Goal: Task Accomplishment & Management: Complete application form

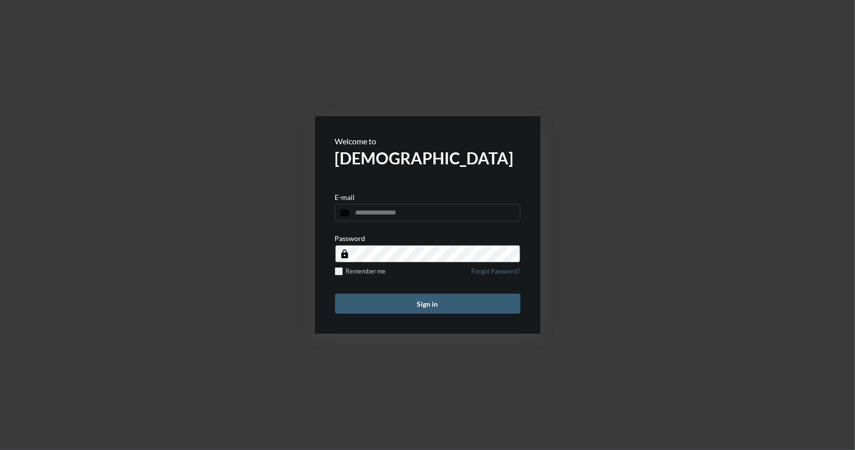
click at [368, 213] on input "email" at bounding box center [427, 213] width 185 height 18
type input "**********"
click at [425, 306] on button "Sign in" at bounding box center [427, 304] width 185 height 20
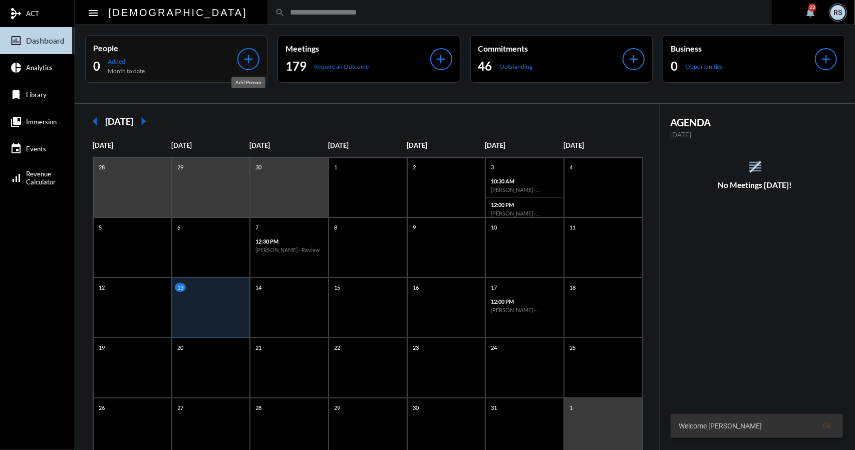
click at [252, 56] on mat-icon "add" at bounding box center [249, 59] width 14 height 14
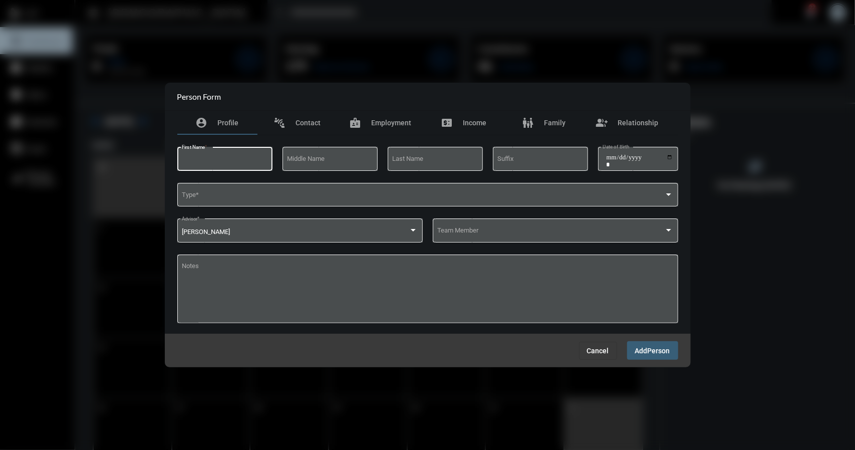
click at [209, 161] on input "First Name *" at bounding box center [225, 161] width 86 height 8
type input "*****"
click at [415, 160] on input "Last Name" at bounding box center [435, 161] width 86 height 8
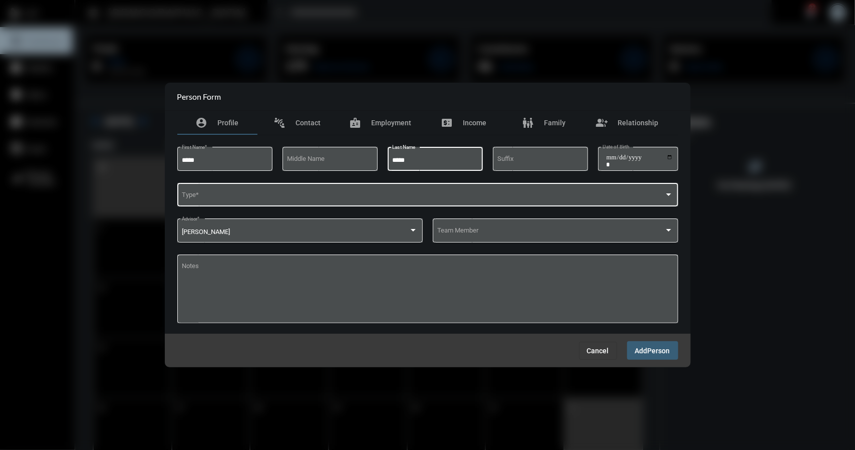
type input "*****"
click at [203, 194] on span at bounding box center [423, 197] width 483 height 8
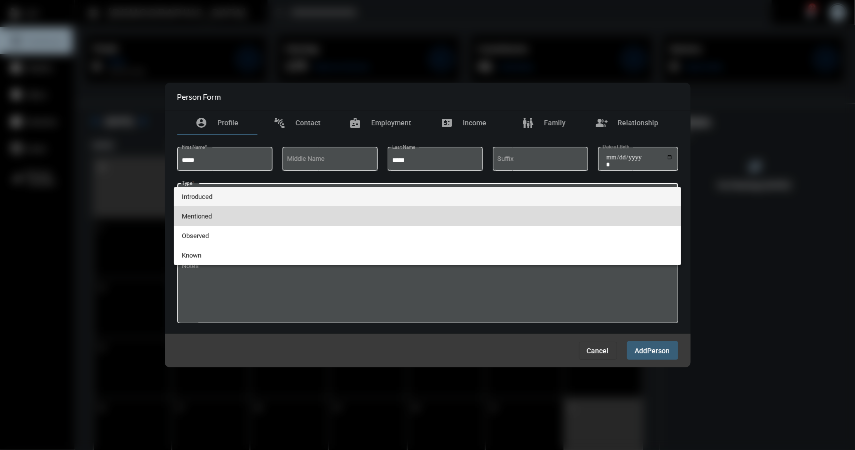
click at [199, 220] on span "Mentioned" at bounding box center [428, 216] width 492 height 20
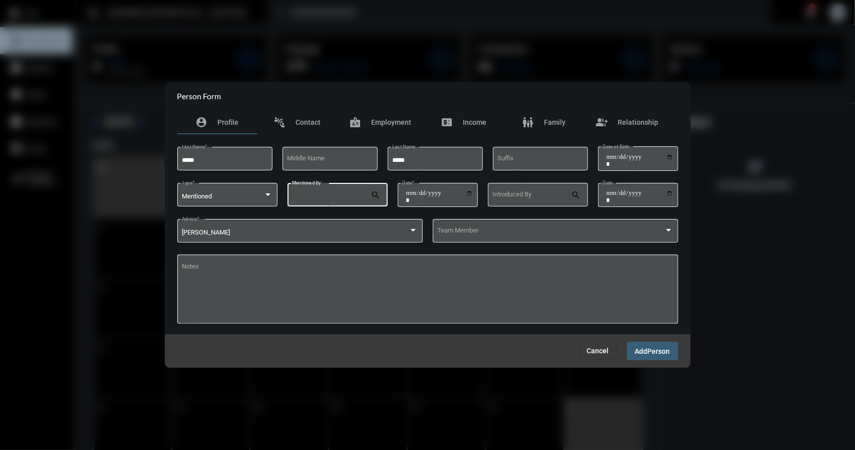
click at [356, 195] on input "Mentioned By *" at bounding box center [331, 197] width 79 height 8
click at [329, 219] on span "Vasanti Brandl" at bounding box center [338, 218] width 84 height 24
type input "**********"
click at [469, 196] on input "Date *" at bounding box center [439, 196] width 67 height 14
type input "**********"
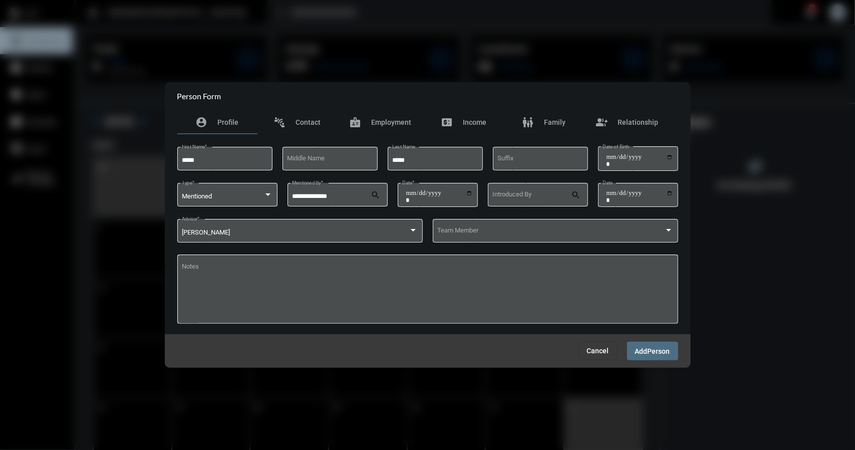
click at [650, 356] on button "Add Person" at bounding box center [652, 351] width 51 height 19
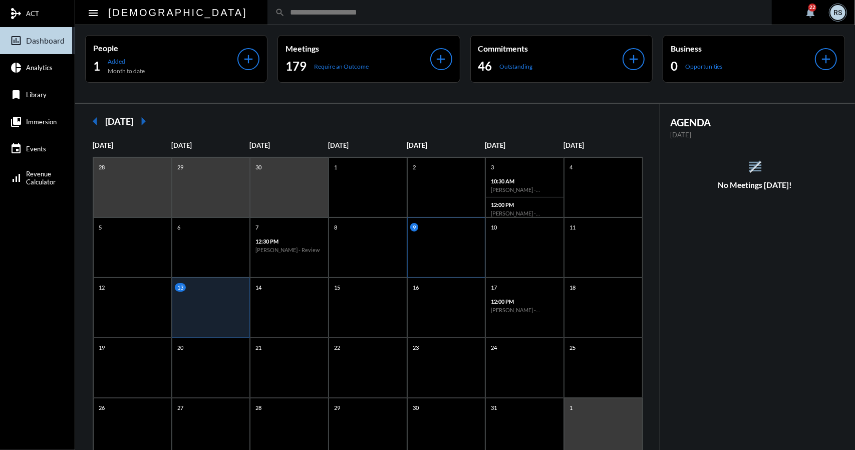
click at [451, 245] on div "9" at bounding box center [446, 248] width 79 height 60
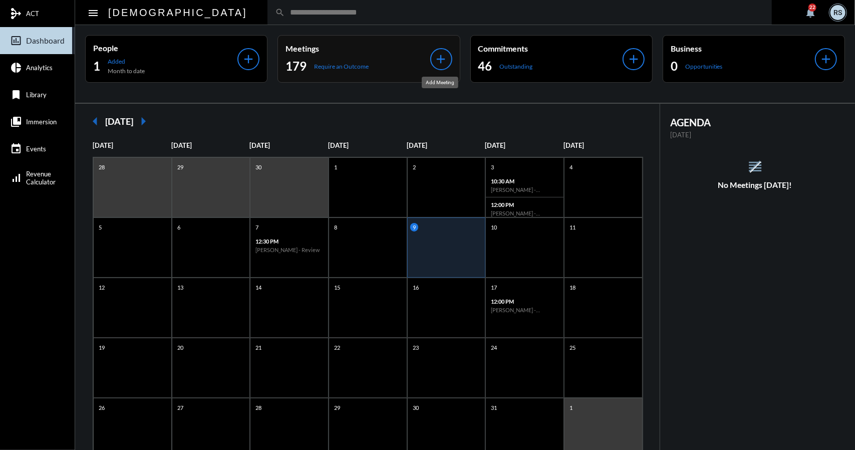
click at [439, 59] on mat-icon "add" at bounding box center [442, 59] width 14 height 14
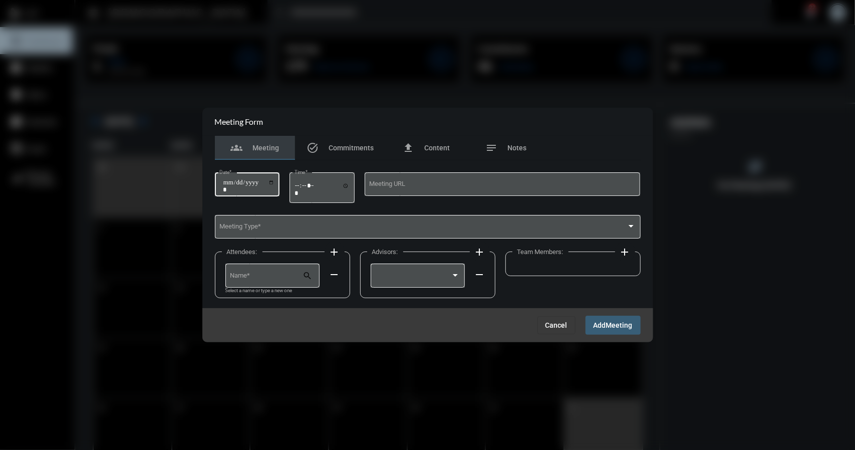
click at [274, 182] on input "Date *" at bounding box center [249, 186] width 52 height 14
type input "**********"
click at [348, 189] on input "Time *" at bounding box center [322, 189] width 55 height 15
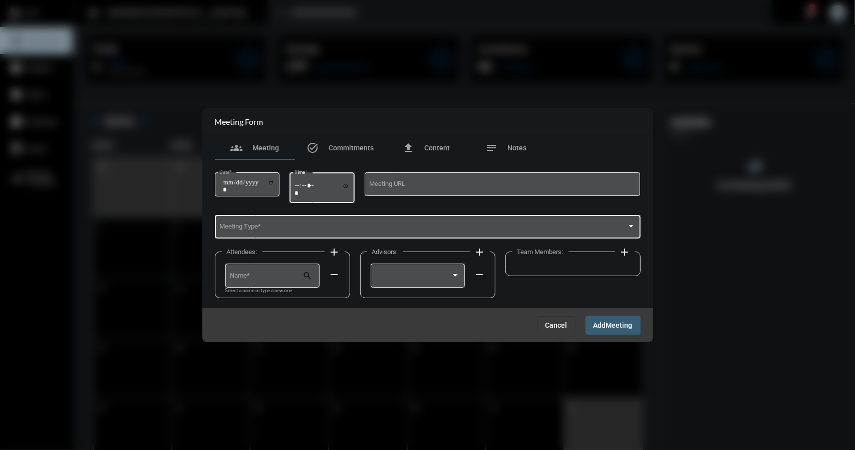
type input "*****"
click at [409, 223] on div "Meeting Type *" at bounding box center [428, 226] width 416 height 26
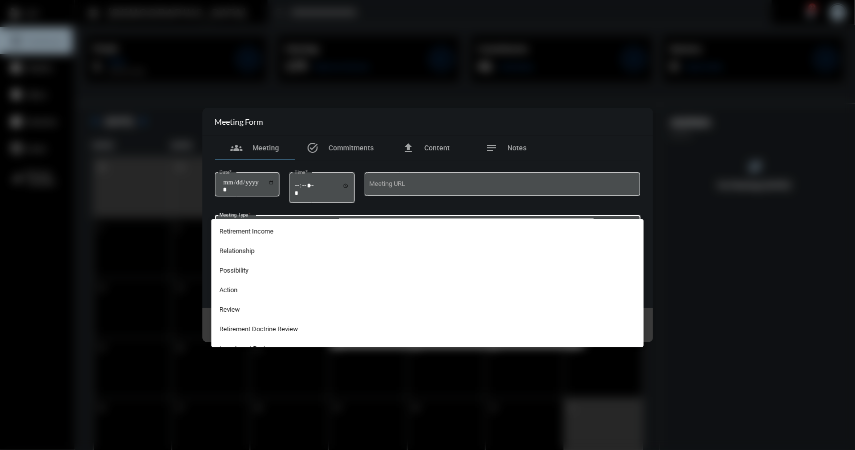
scroll to position [233, 0]
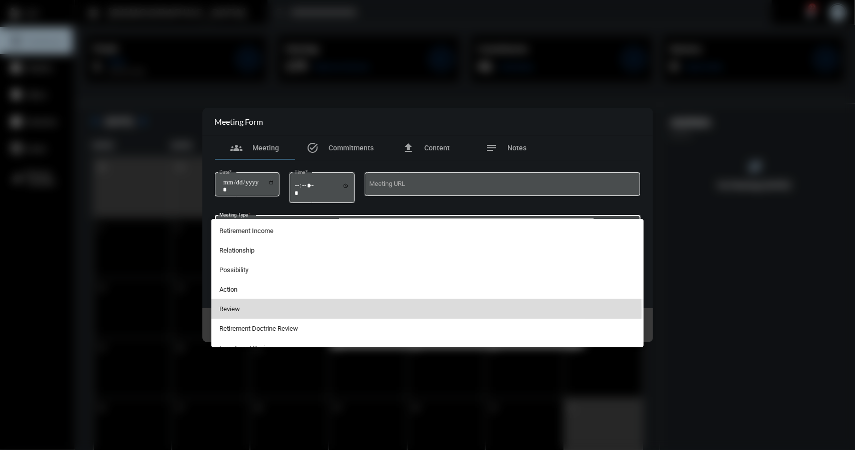
click at [232, 310] on span "Review" at bounding box center [428, 309] width 416 height 20
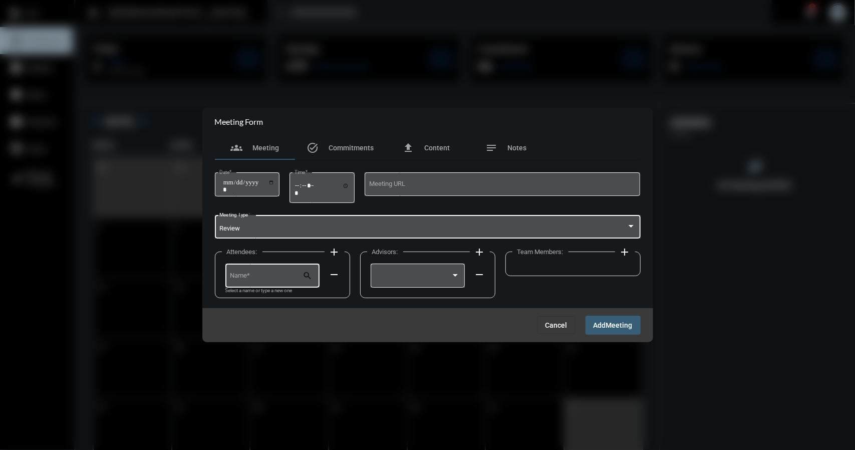
click at [276, 276] on input "Name *" at bounding box center [266, 278] width 73 height 8
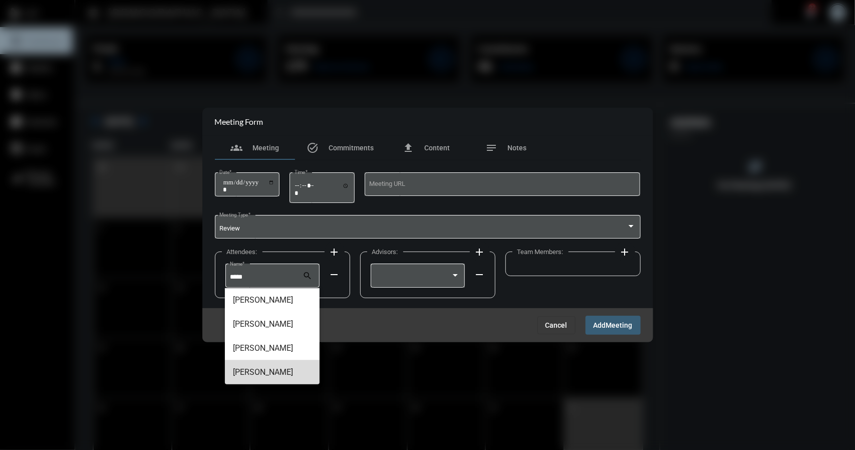
click at [247, 371] on span "[PERSON_NAME]" at bounding box center [272, 372] width 79 height 24
type input "*********"
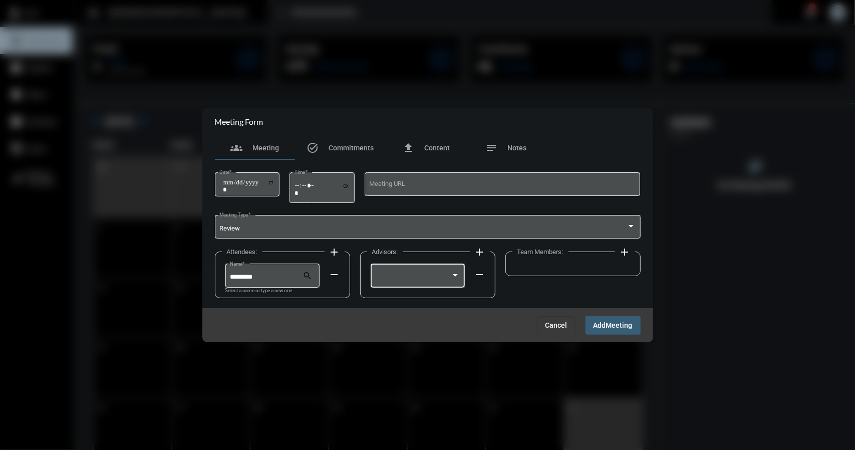
click at [455, 273] on div at bounding box center [455, 275] width 9 height 8
click at [398, 281] on span "[PERSON_NAME]" at bounding box center [417, 278] width 85 height 20
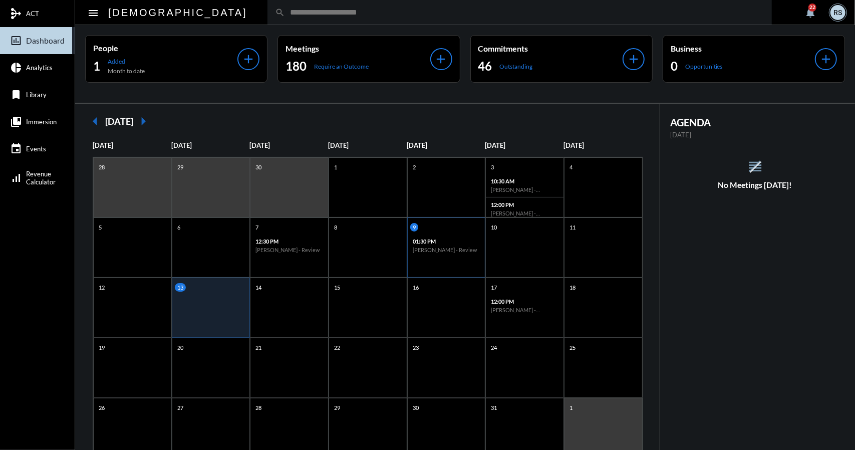
click at [451, 247] on h6 "[PERSON_NAME] - Review" at bounding box center [447, 250] width 68 height 7
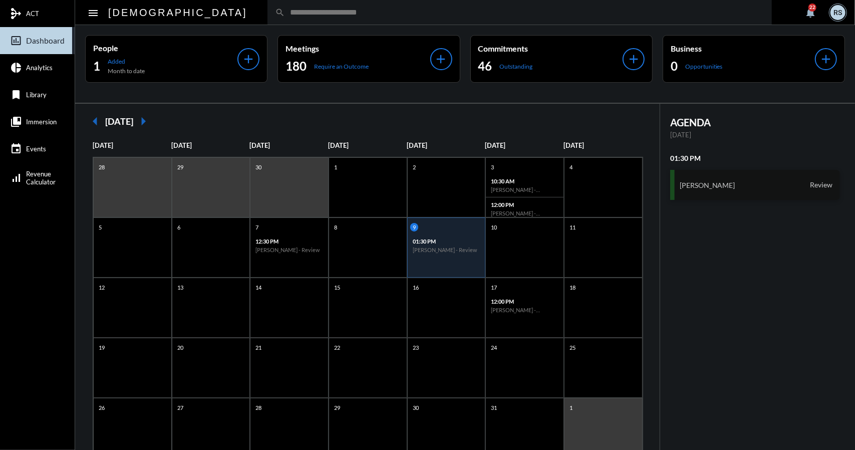
click at [757, 182] on div "[PERSON_NAME] Review" at bounding box center [756, 185] width 170 height 30
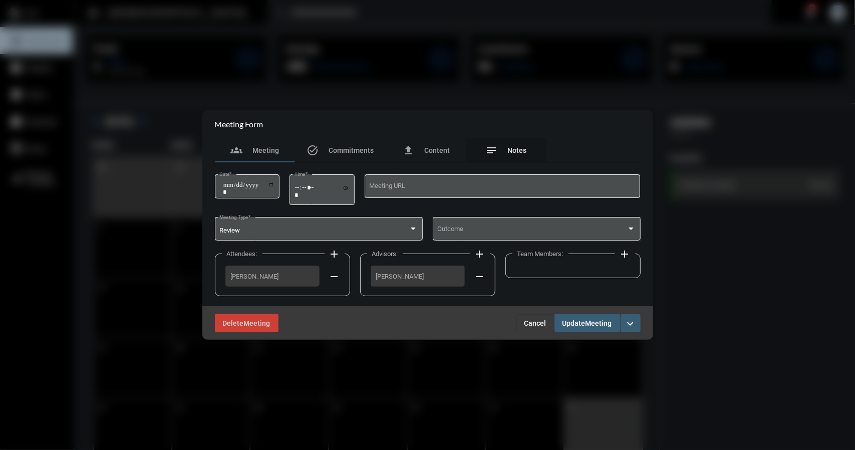
click at [513, 152] on span "Notes" at bounding box center [517, 150] width 19 height 8
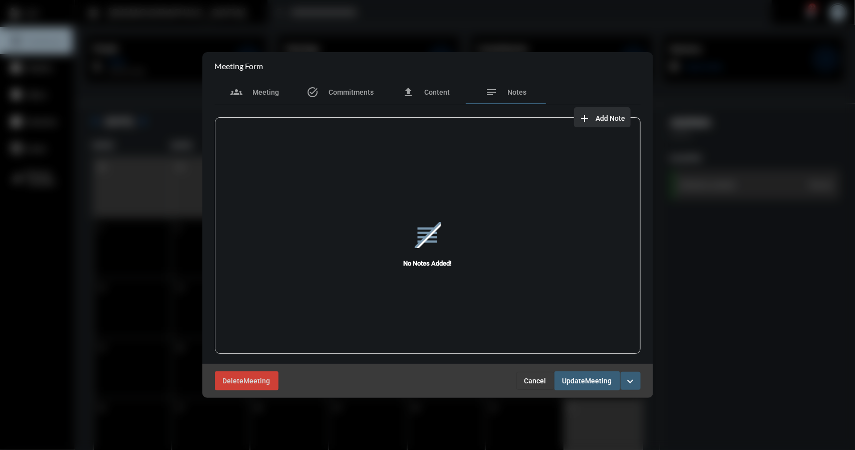
click at [609, 117] on span "Add Note" at bounding box center [611, 118] width 30 height 8
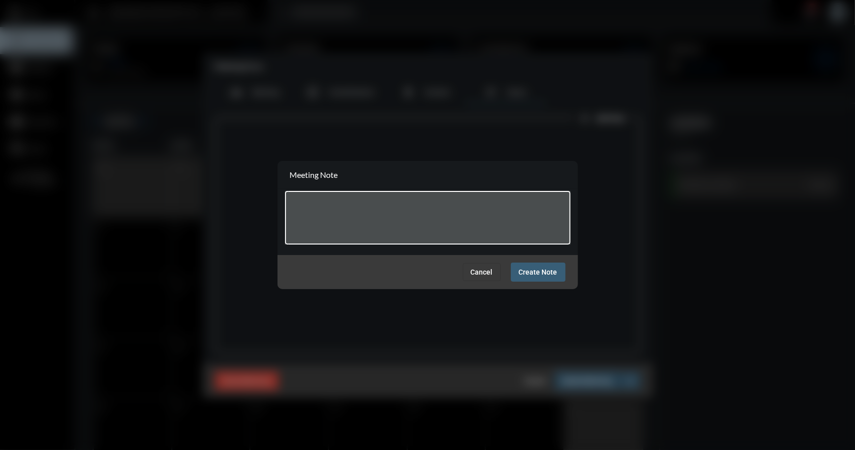
click at [339, 202] on textarea at bounding box center [428, 219] width 276 height 40
paste textarea "**********"
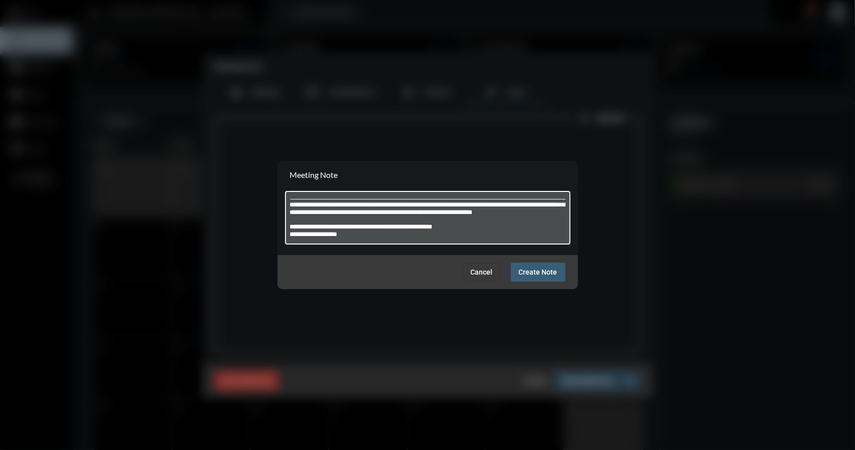
type textarea "**********"
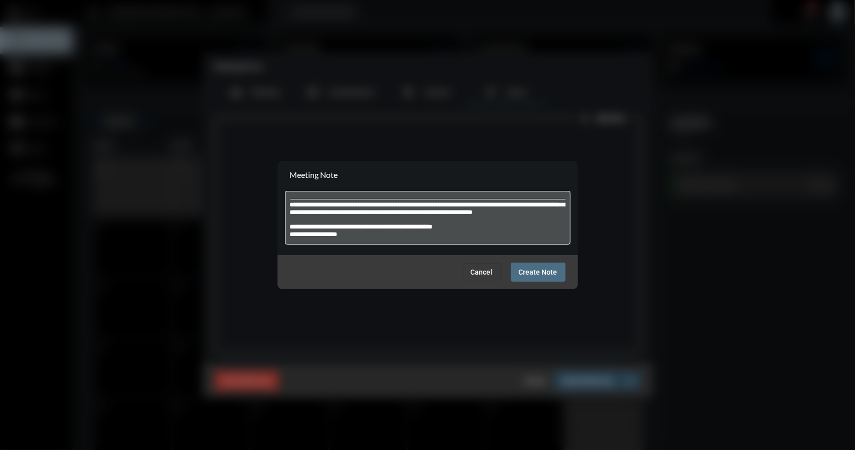
click at [544, 274] on span "Create Note" at bounding box center [538, 273] width 39 height 8
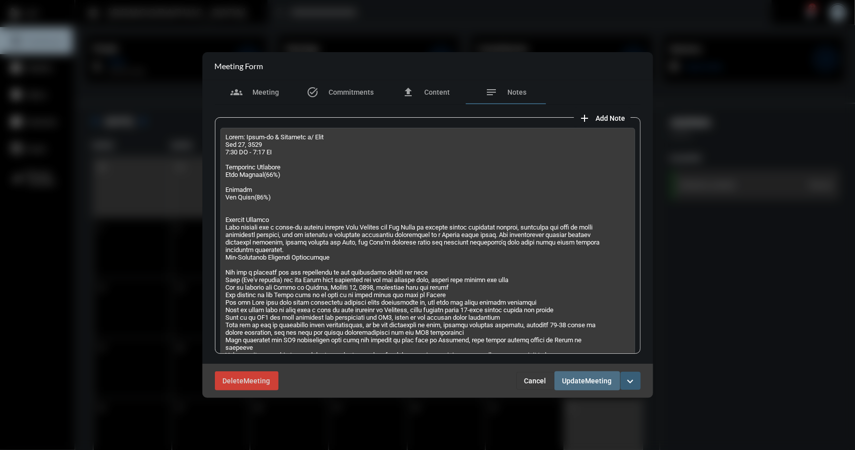
click at [598, 380] on span "Meeting" at bounding box center [599, 381] width 27 height 8
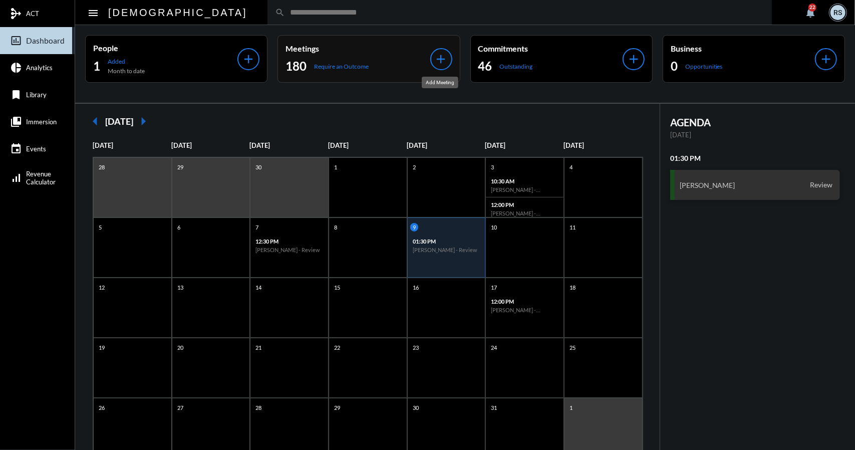
click at [441, 57] on mat-icon "add" at bounding box center [442, 59] width 14 height 14
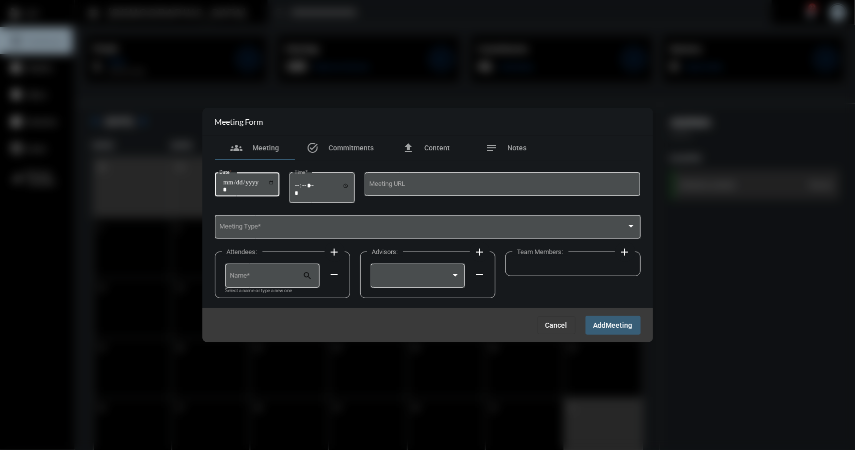
click at [275, 181] on input "Date *" at bounding box center [249, 186] width 52 height 14
type input "**********"
click at [349, 184] on input "Time *" at bounding box center [322, 189] width 55 height 15
type input "*****"
click at [439, 224] on div "Meeting Type *" at bounding box center [428, 226] width 416 height 26
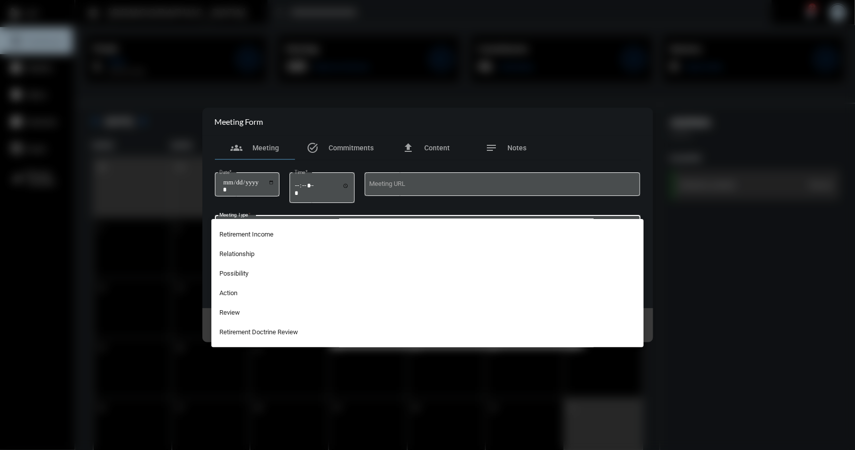
scroll to position [241, 0]
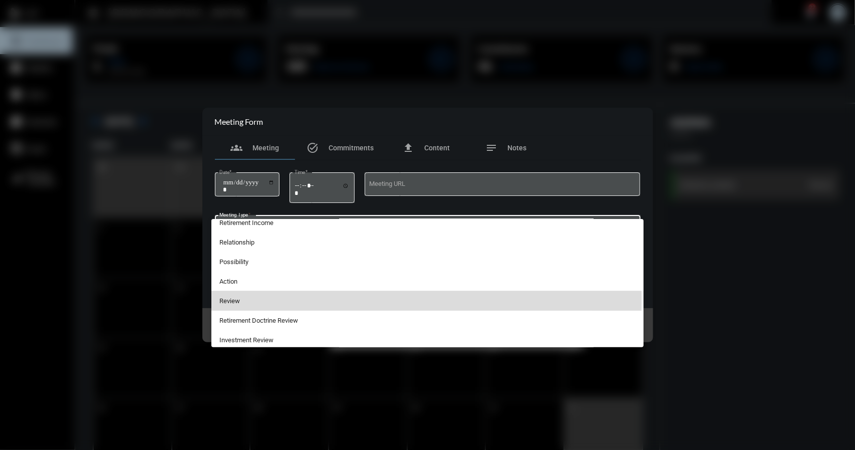
click at [235, 300] on span "Review" at bounding box center [428, 301] width 416 height 20
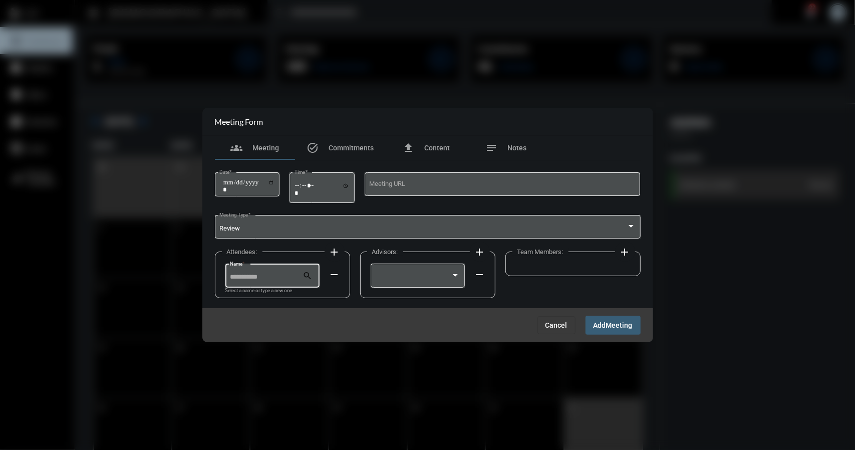
click at [277, 278] on input "Name *" at bounding box center [266, 278] width 73 height 8
click at [272, 301] on span "[PERSON_NAME]" at bounding box center [272, 300] width 79 height 24
type input "**********"
click at [334, 249] on mat-icon "add" at bounding box center [335, 252] width 12 height 12
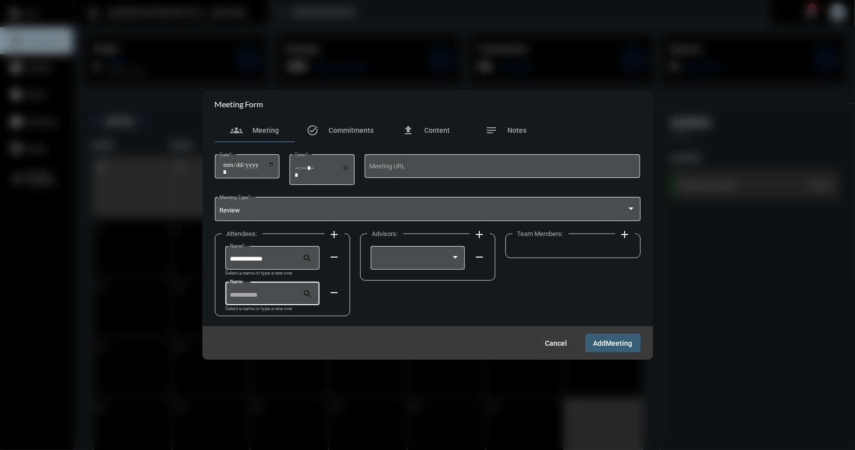
click at [259, 295] on input "Name *" at bounding box center [266, 296] width 73 height 8
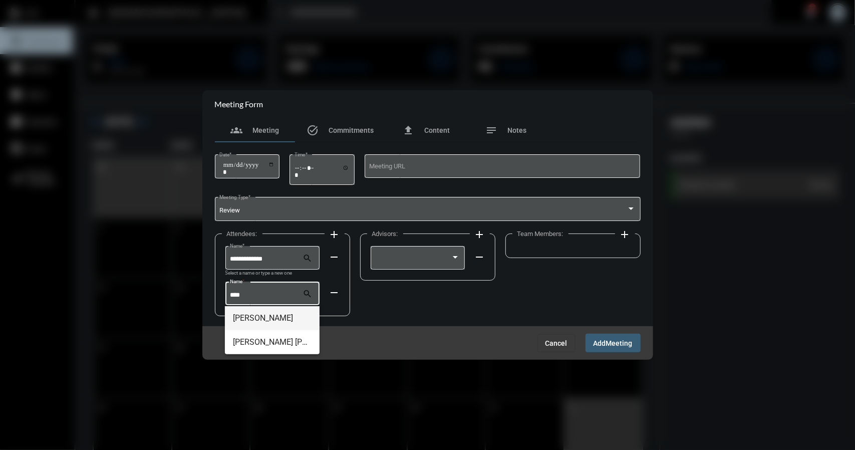
click at [260, 318] on span "[PERSON_NAME]" at bounding box center [272, 318] width 79 height 24
type input "**********"
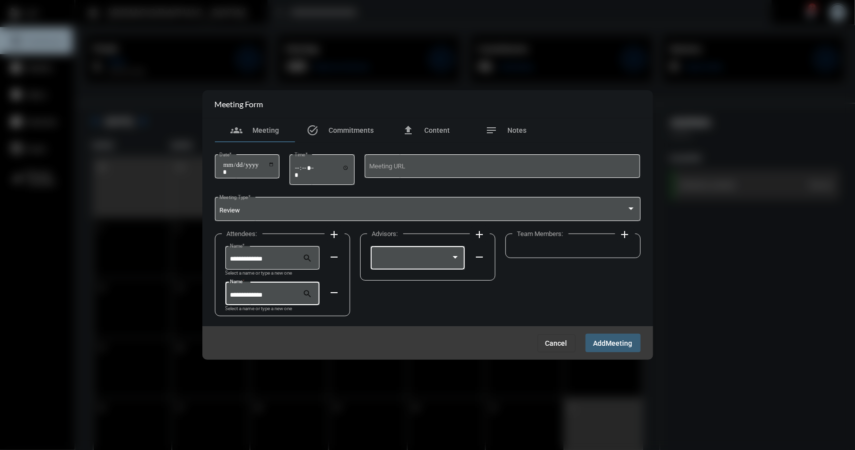
click at [444, 258] on div at bounding box center [413, 260] width 76 height 8
click at [399, 260] on span "[PERSON_NAME]" at bounding box center [417, 260] width 85 height 20
click at [601, 343] on span "Add" at bounding box center [600, 343] width 13 height 8
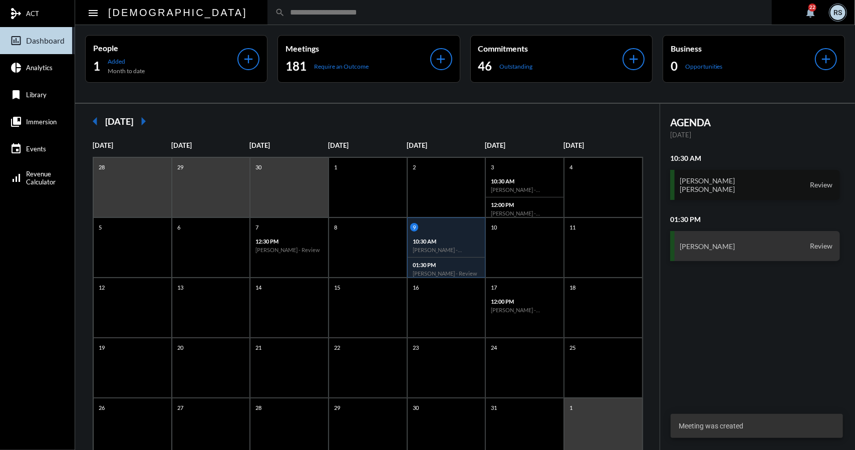
click at [742, 180] on div "[PERSON_NAME] [PERSON_NAME] Review" at bounding box center [756, 185] width 170 height 30
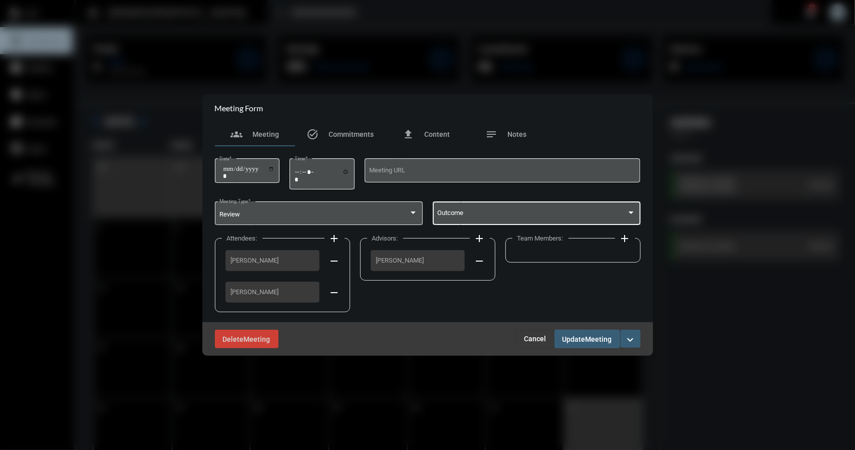
click at [624, 213] on span at bounding box center [532, 215] width 189 height 8
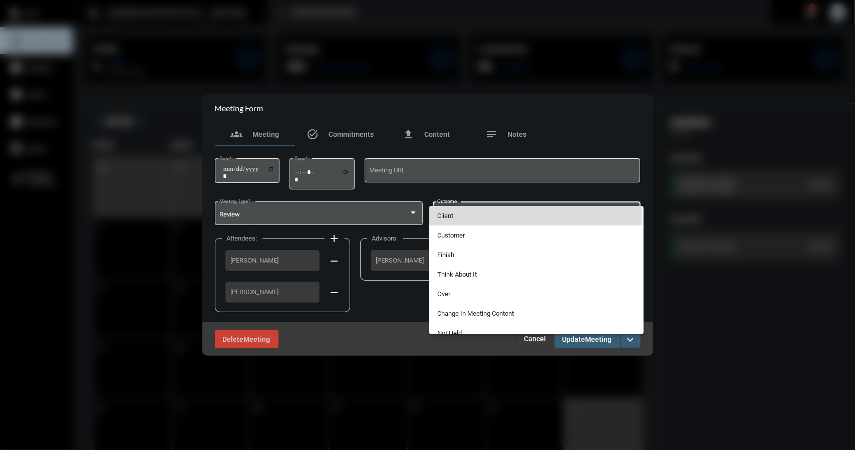
click at [443, 216] on span "Client" at bounding box center [537, 216] width 198 height 20
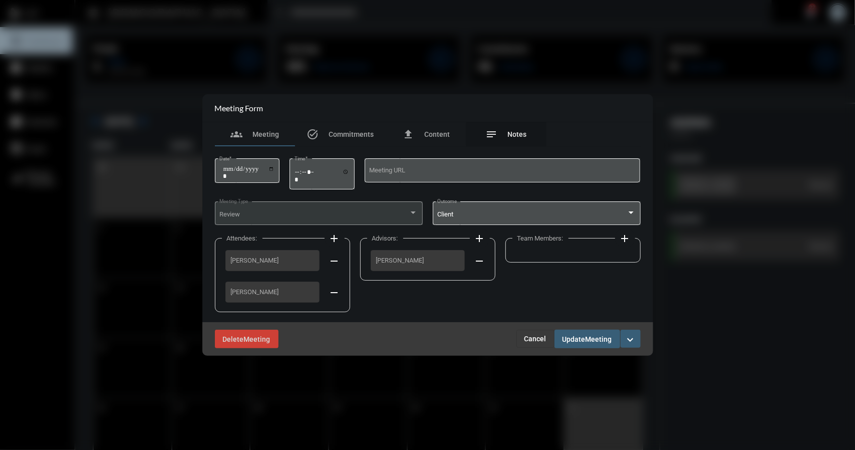
click at [519, 135] on span "Notes" at bounding box center [517, 134] width 19 height 8
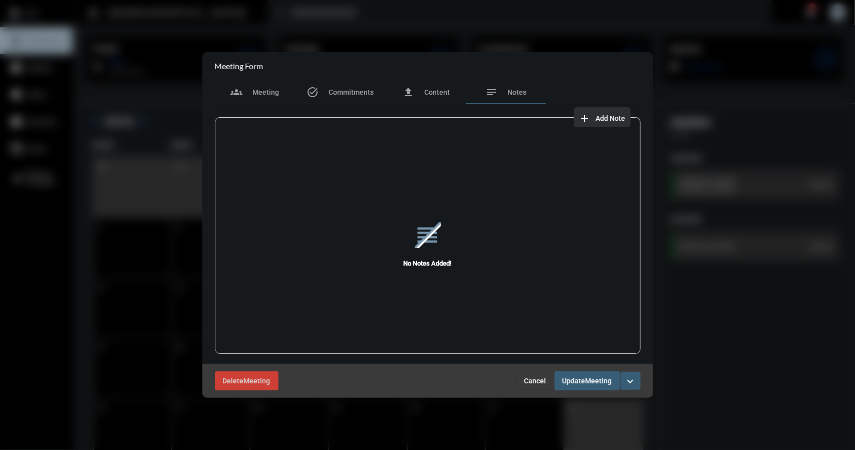
click at [601, 120] on span "Add Note" at bounding box center [611, 118] width 30 height 8
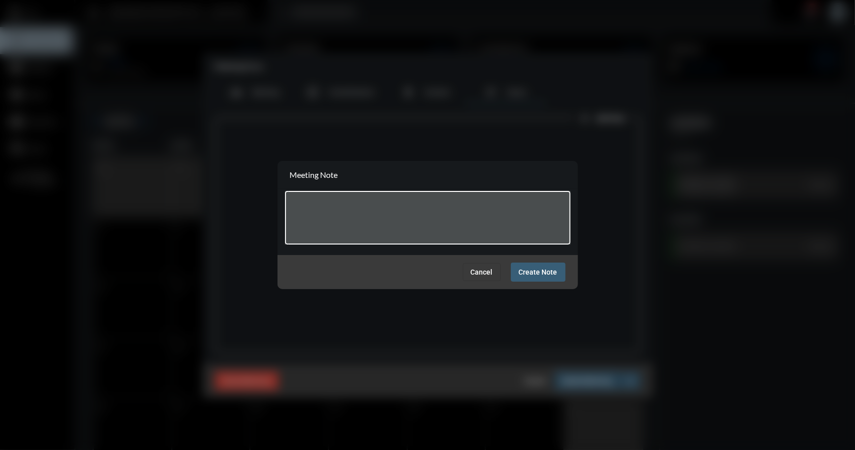
click at [345, 205] on textarea at bounding box center [428, 219] width 276 height 40
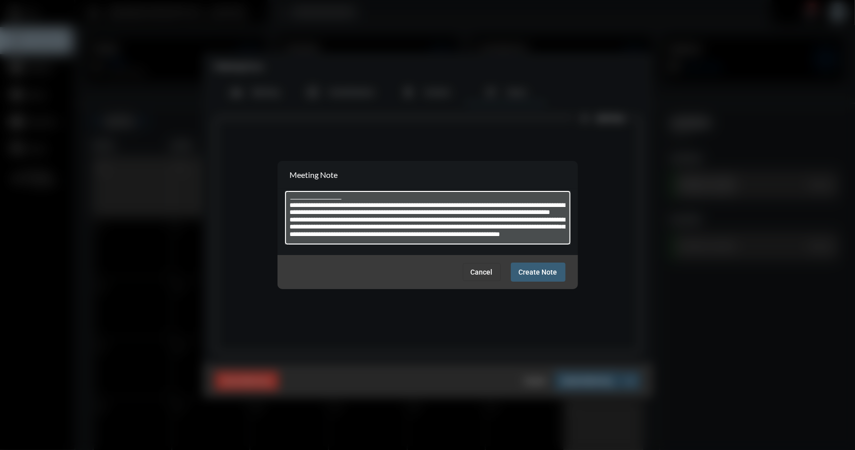
type textarea "**********"
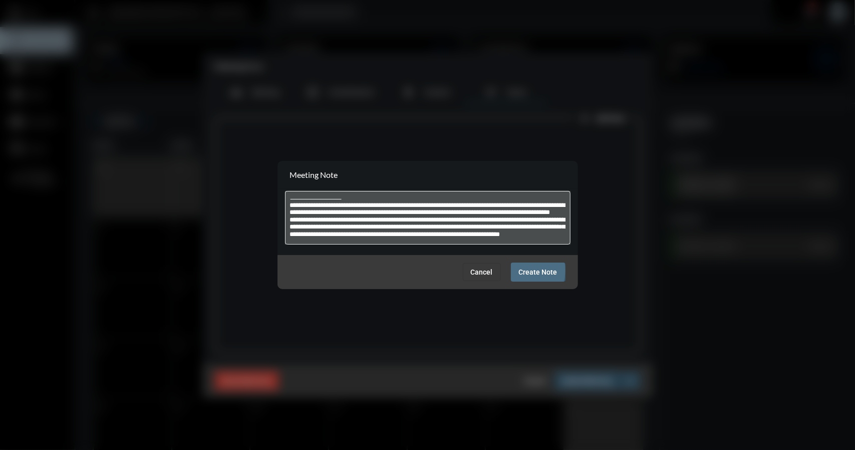
click at [527, 271] on span "Create Note" at bounding box center [538, 273] width 39 height 8
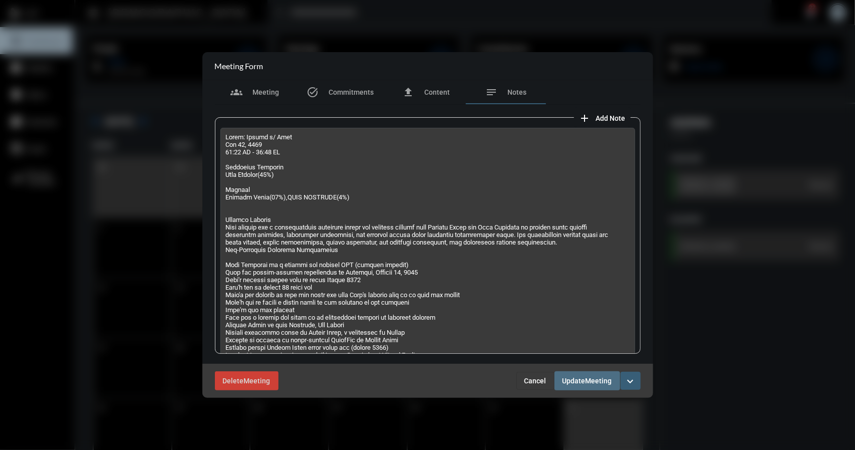
click at [584, 382] on span "Update" at bounding box center [574, 381] width 23 height 8
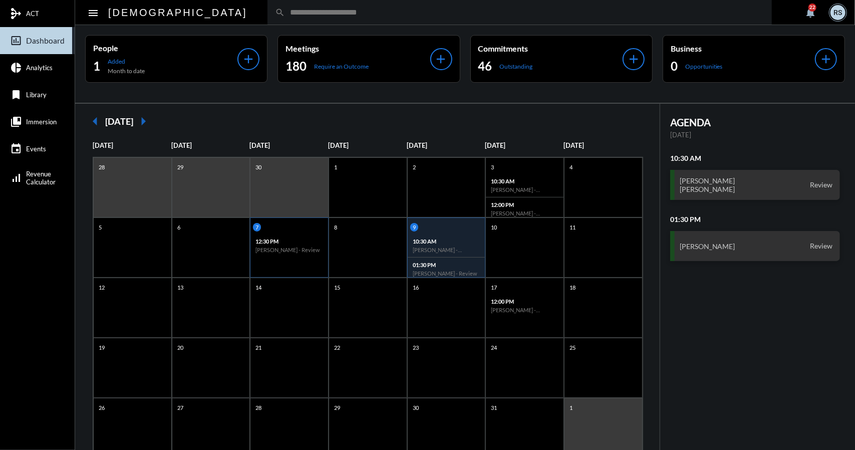
click at [292, 238] on p "12:30 PM" at bounding box center [290, 241] width 68 height 7
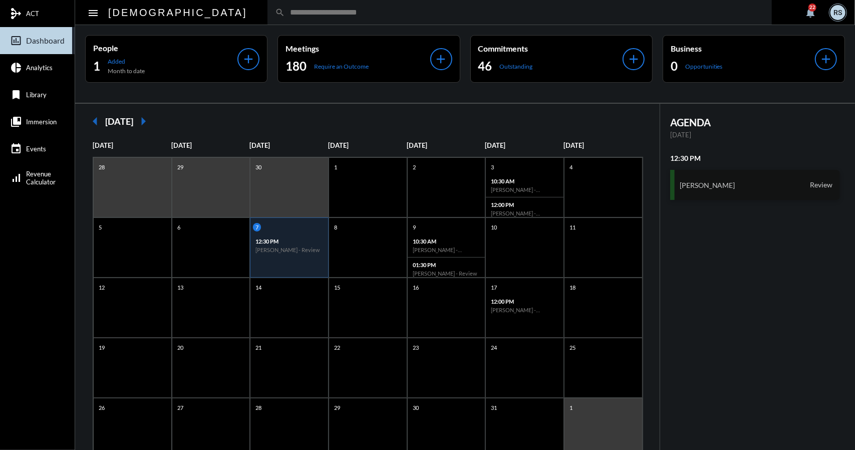
click at [725, 184] on div "[PERSON_NAME] Review" at bounding box center [756, 185] width 170 height 30
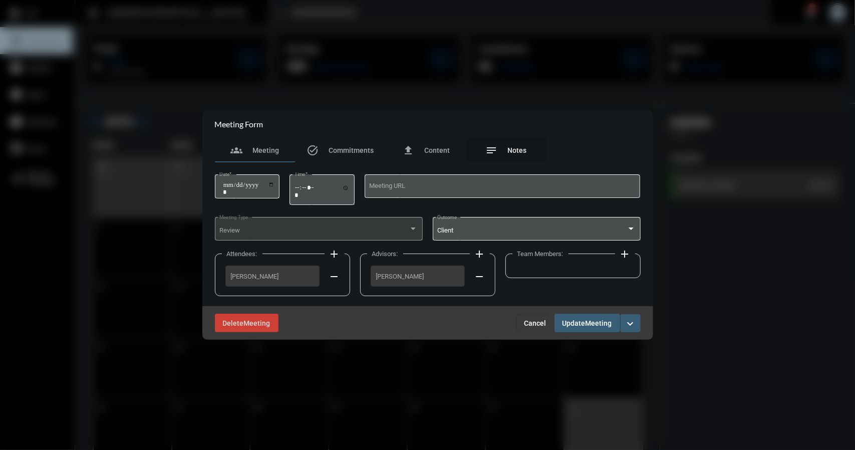
click at [517, 147] on span "Notes" at bounding box center [517, 150] width 19 height 8
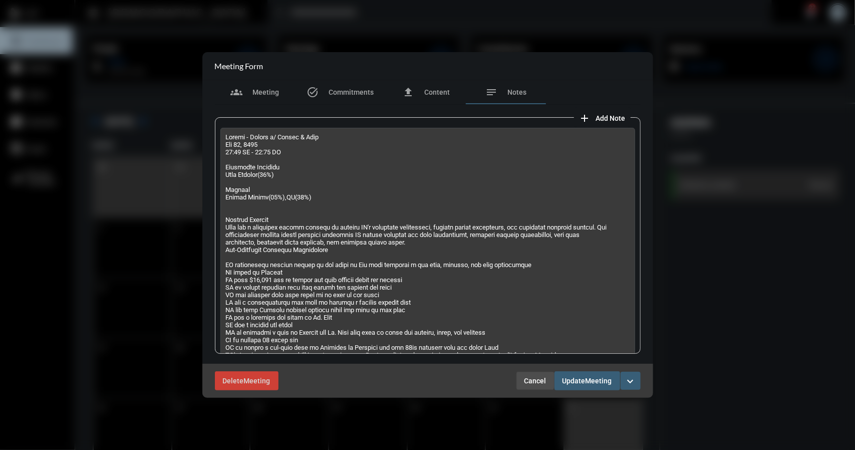
click at [531, 380] on span "Cancel" at bounding box center [536, 381] width 22 height 8
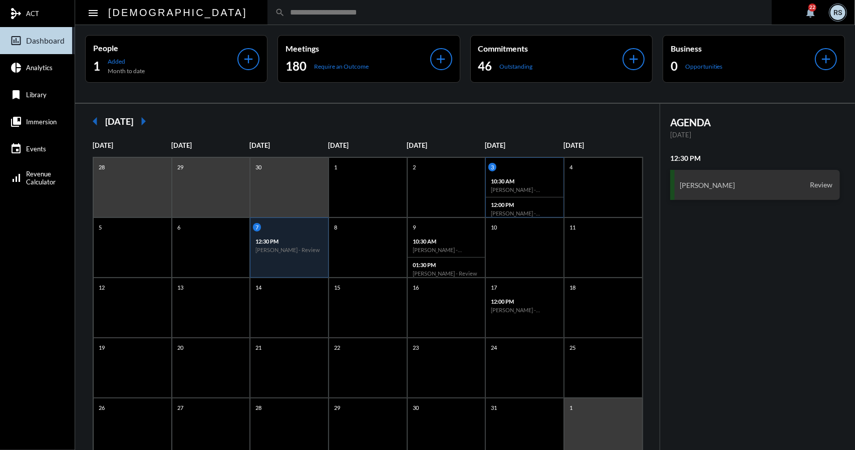
click at [533, 207] on div "12:00 PM [PERSON_NAME] - [PERSON_NAME] - Controllables" at bounding box center [525, 208] width 78 height 23
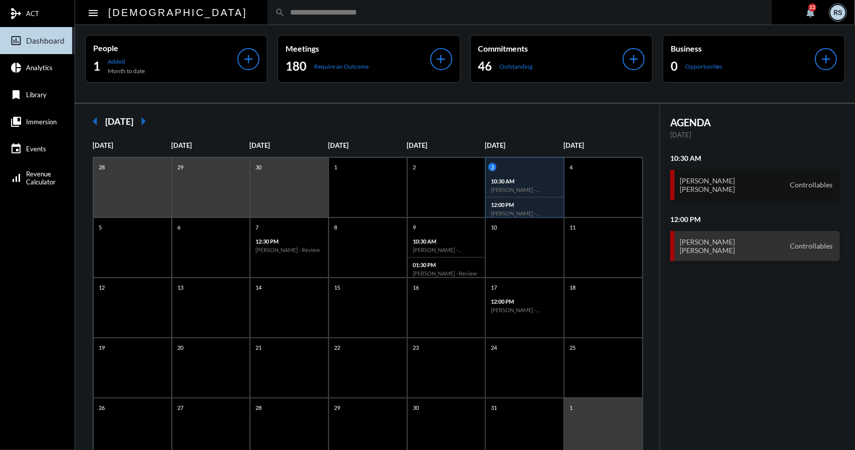
click at [719, 175] on div "[PERSON_NAME] [PERSON_NAME] Controllables" at bounding box center [756, 185] width 170 height 30
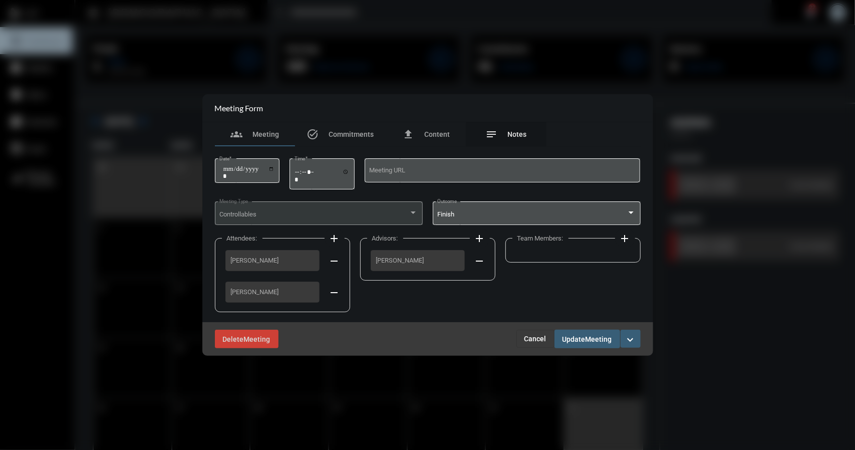
click at [521, 137] on span "Notes" at bounding box center [517, 134] width 19 height 8
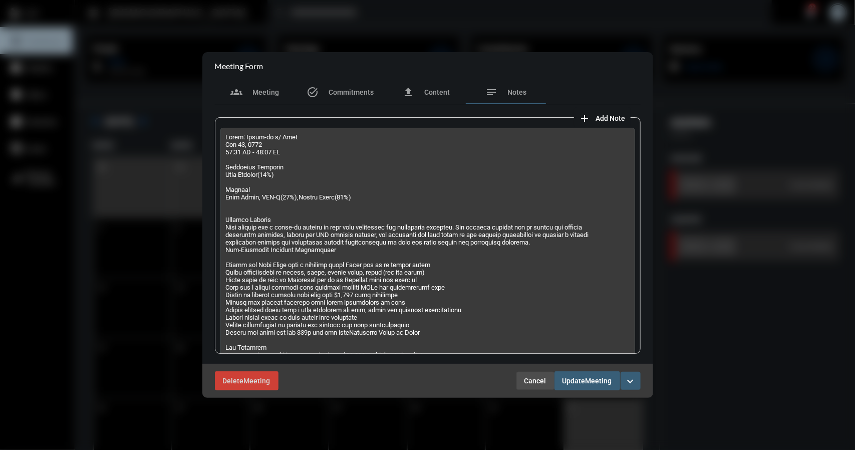
click at [539, 380] on span "Cancel" at bounding box center [536, 381] width 22 height 8
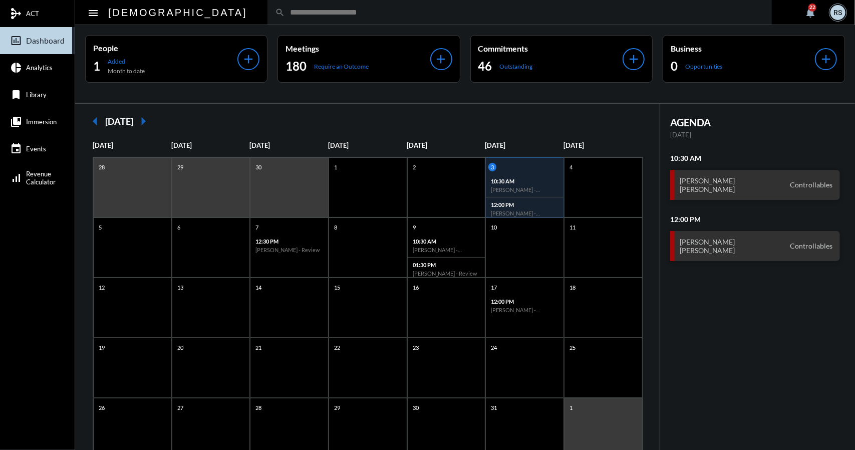
click at [531, 206] on p "12:00 PM" at bounding box center [525, 204] width 68 height 7
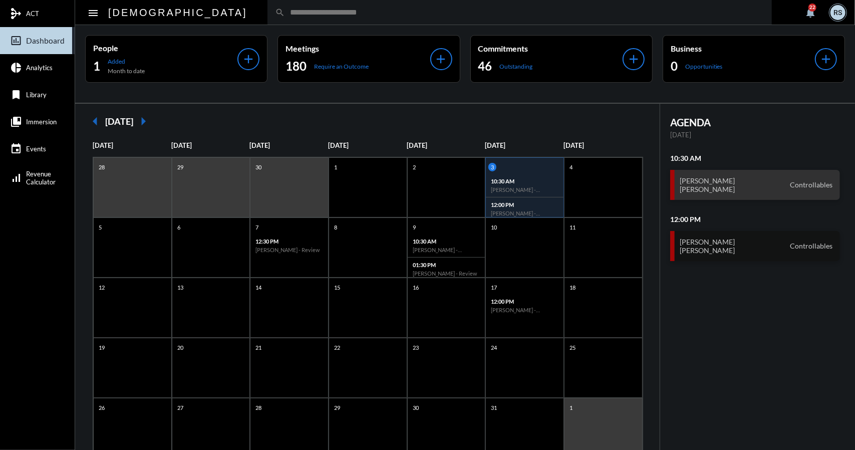
click at [699, 243] on h3 "[PERSON_NAME] [PERSON_NAME]" at bounding box center [708, 246] width 56 height 17
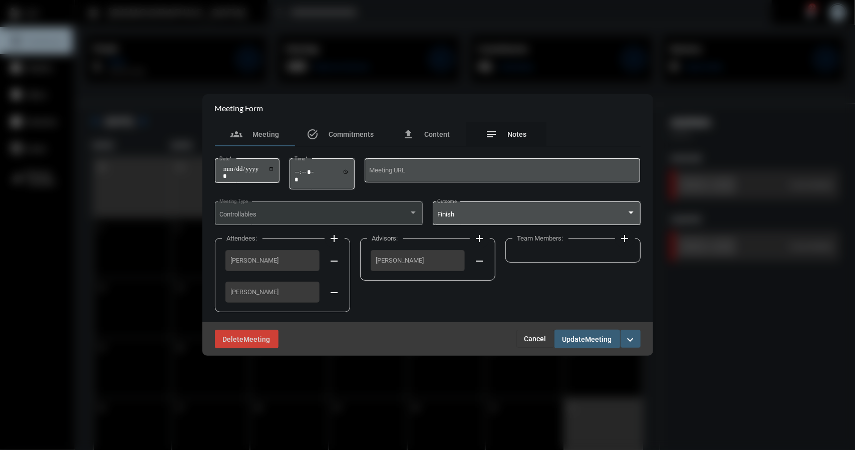
click at [511, 130] on span "Notes" at bounding box center [517, 134] width 19 height 8
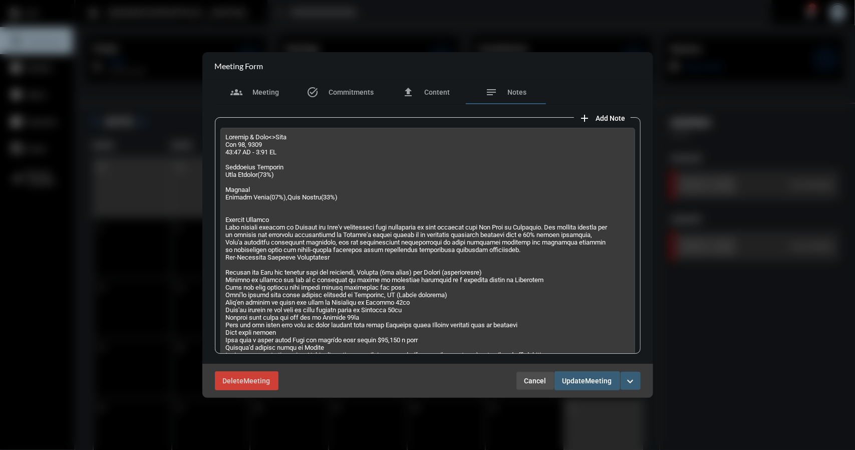
click at [529, 379] on span "Cancel" at bounding box center [536, 381] width 22 height 8
